Goal: Task Accomplishment & Management: Complete application form

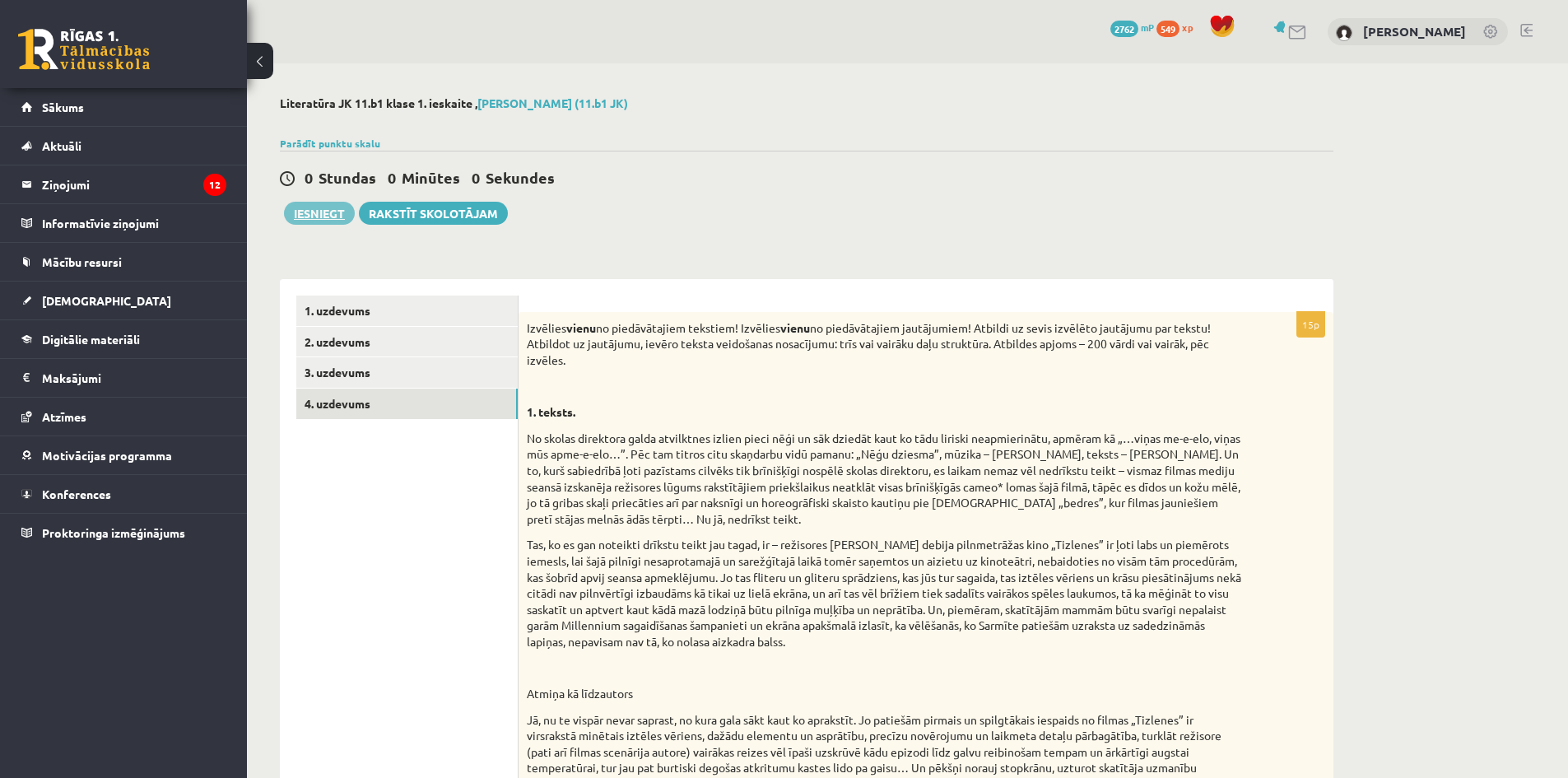
click at [295, 213] on button "Iesniegt" at bounding box center [319, 213] width 71 height 23
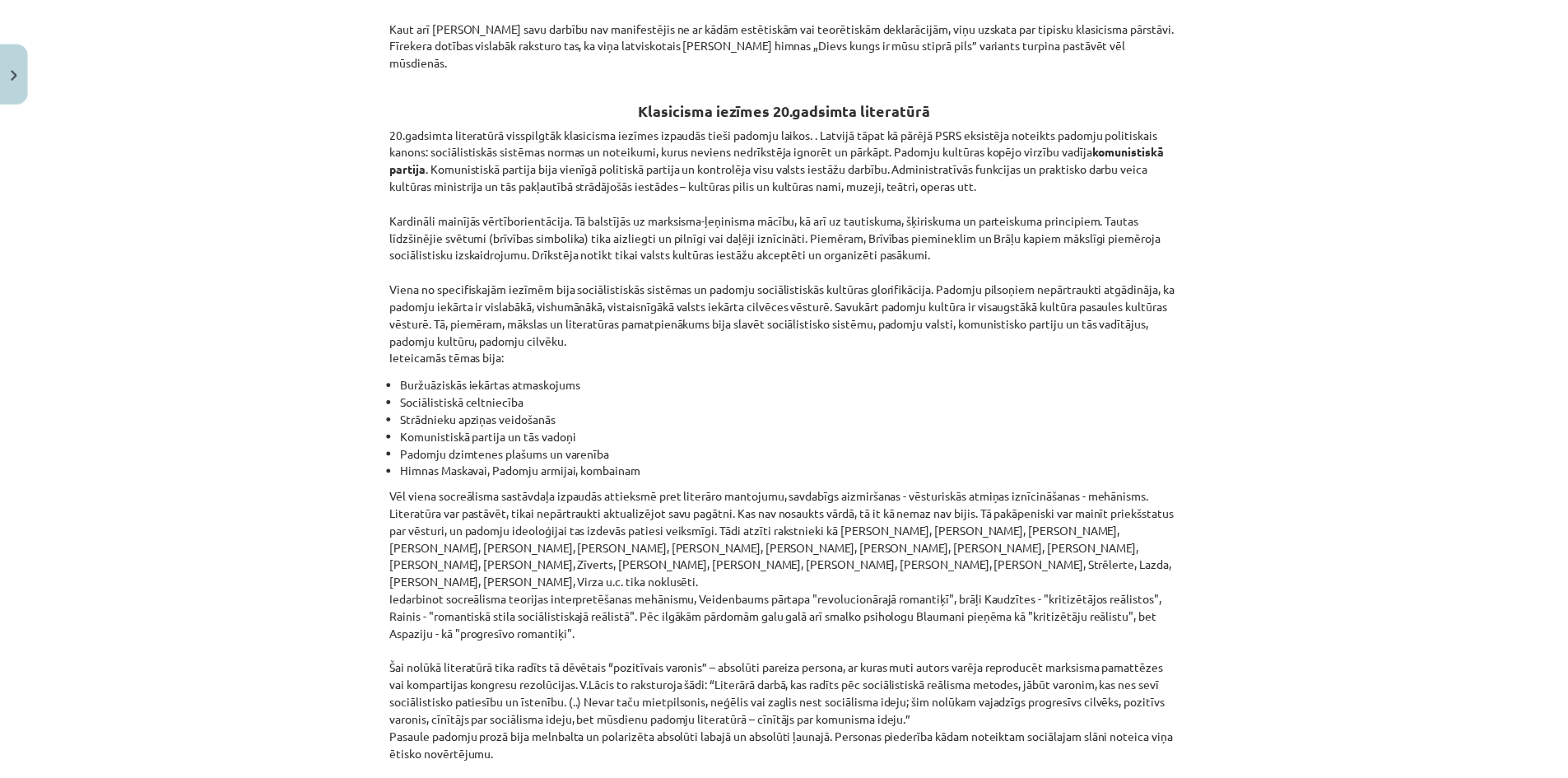
scroll to position [3653, 0]
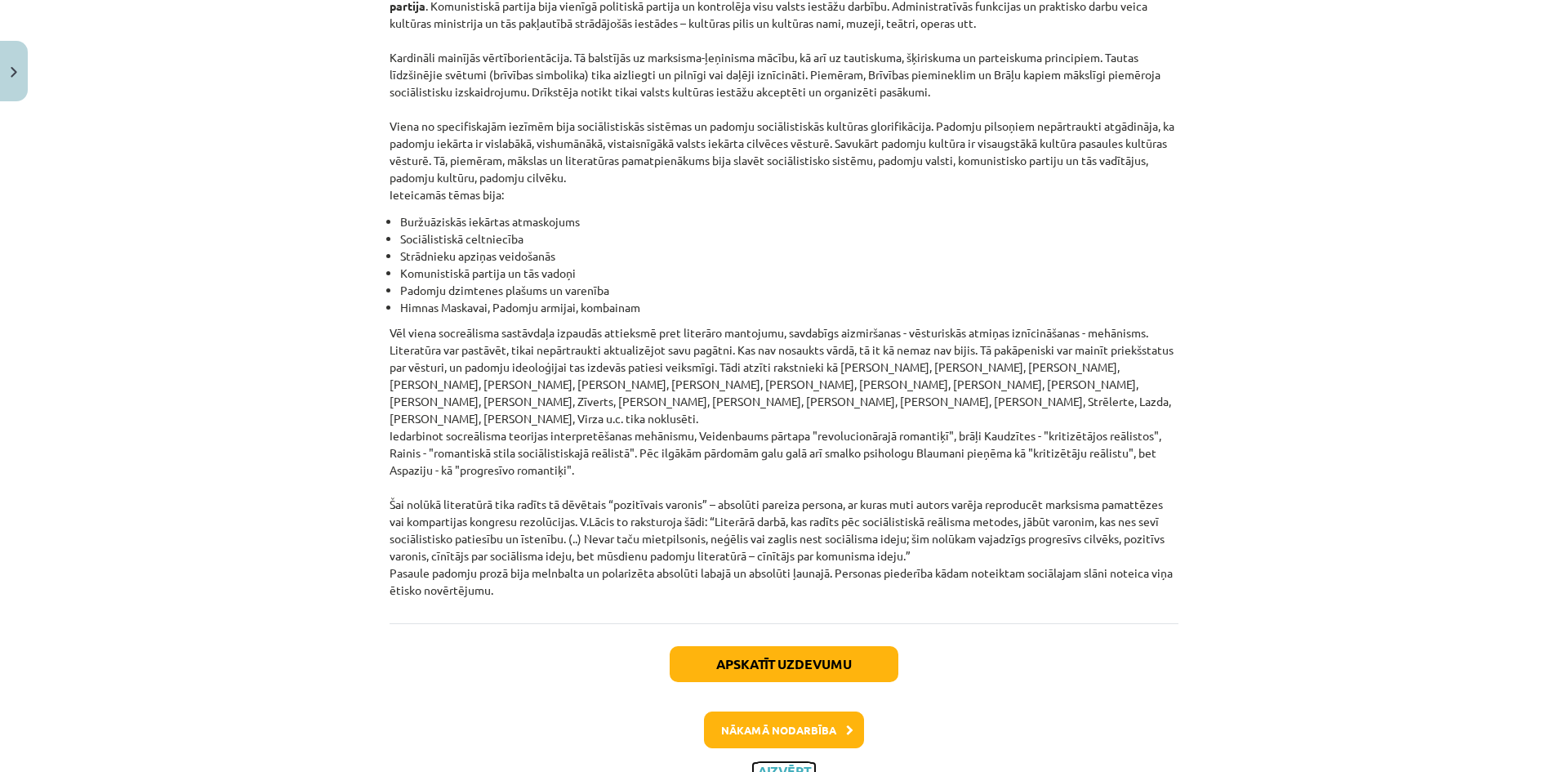
click at [784, 763] on button "Aizvērt" at bounding box center [784, 770] width 62 height 16
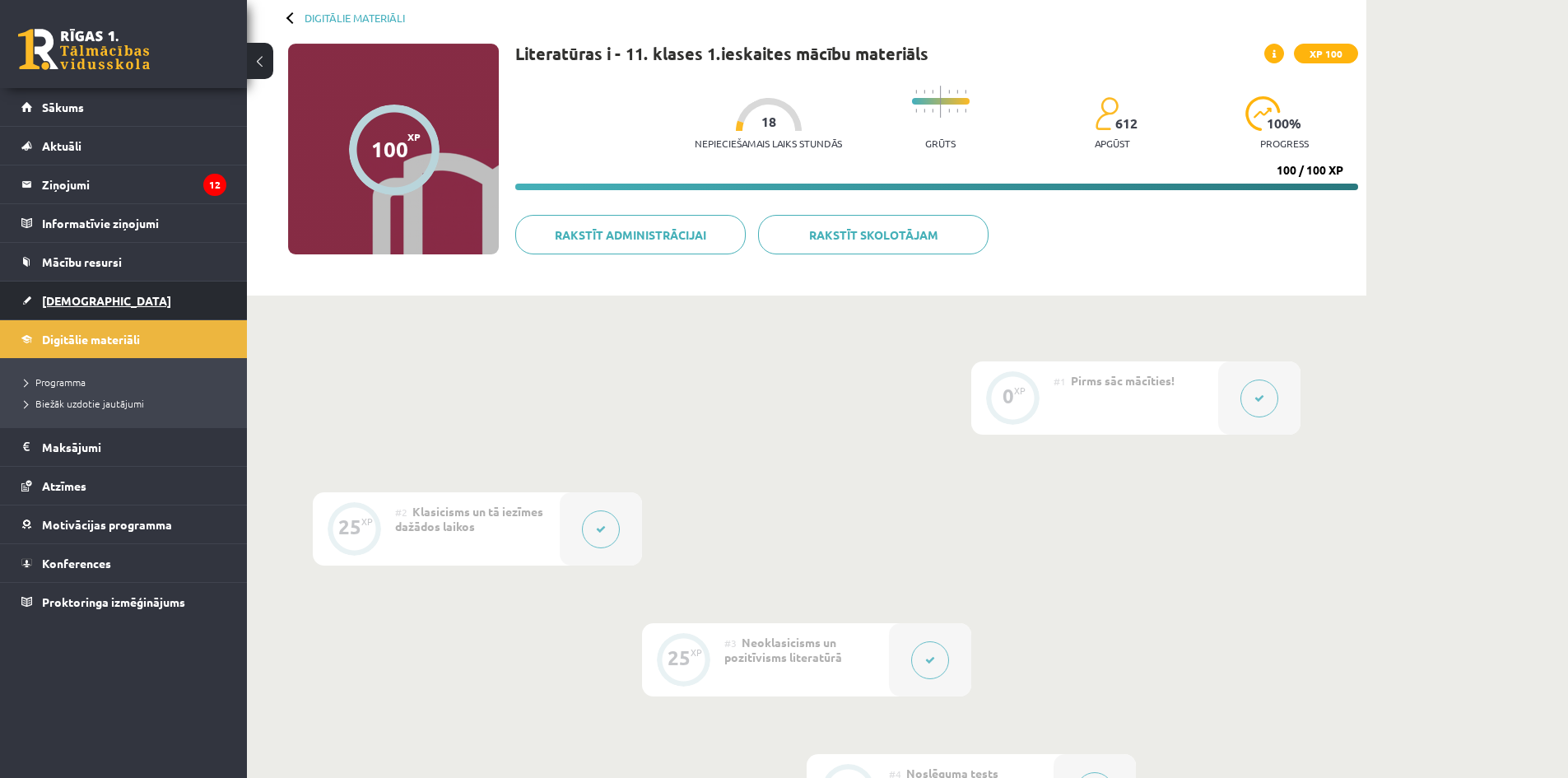
click at [75, 302] on span "[DEMOGRAPHIC_DATA]" at bounding box center [106, 300] width 129 height 15
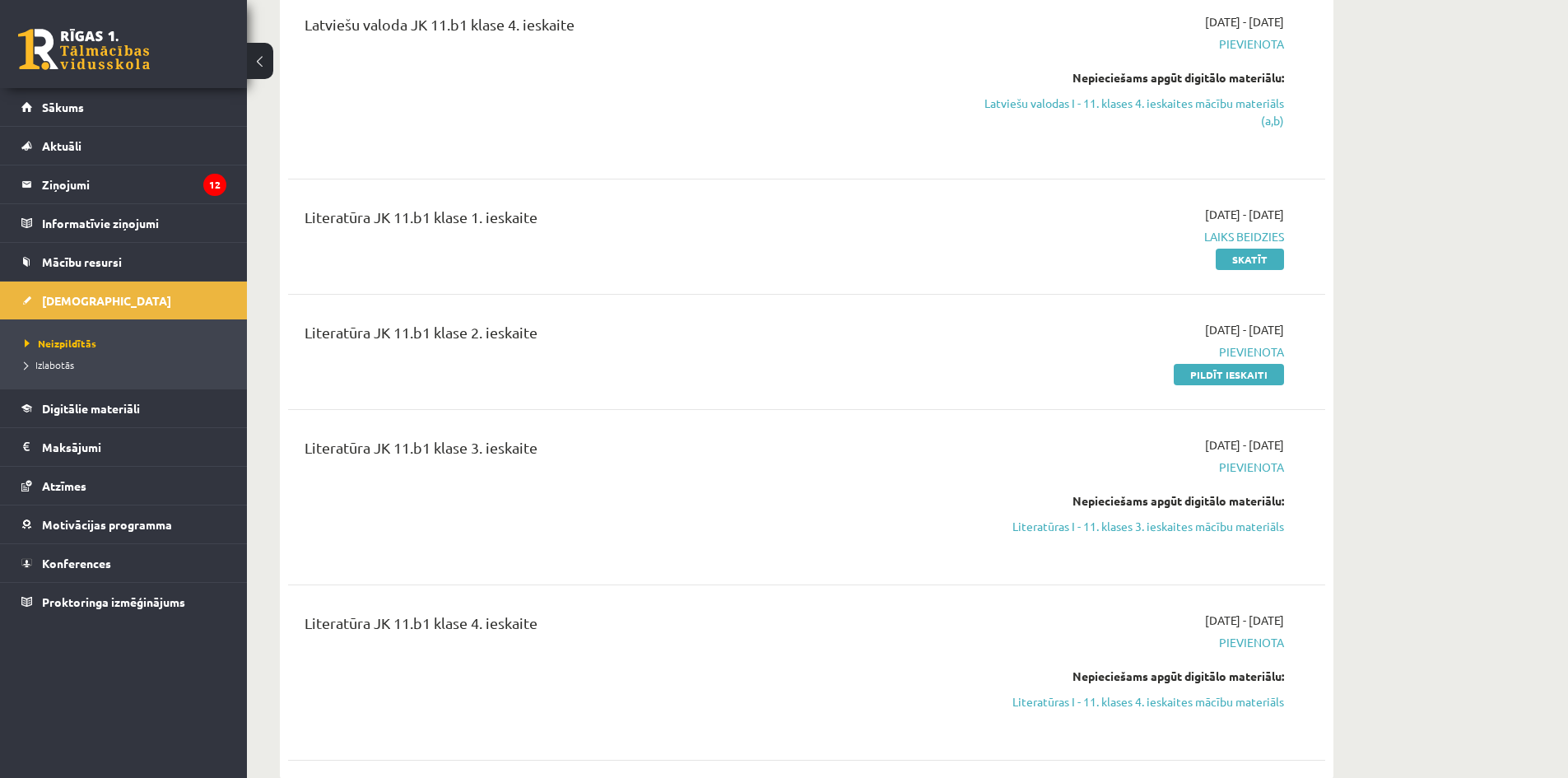
scroll to position [1729, 0]
